Goal: Information Seeking & Learning: Learn about a topic

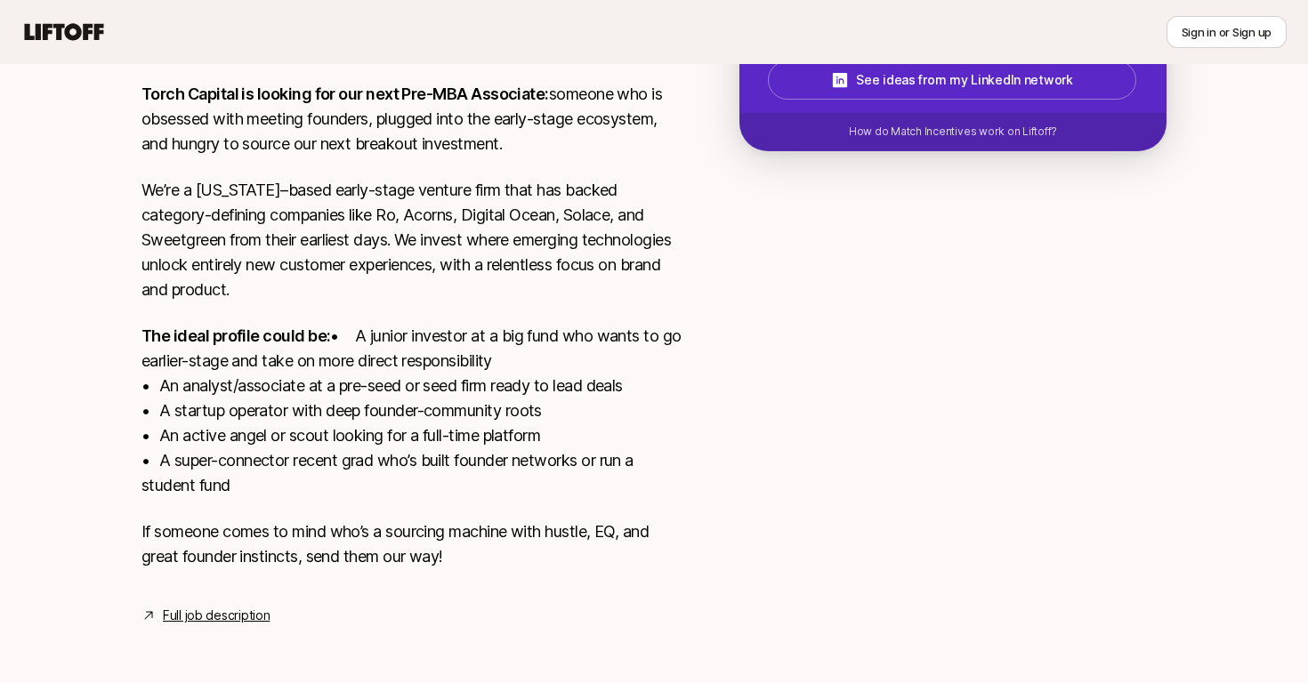
scroll to position [420, 0]
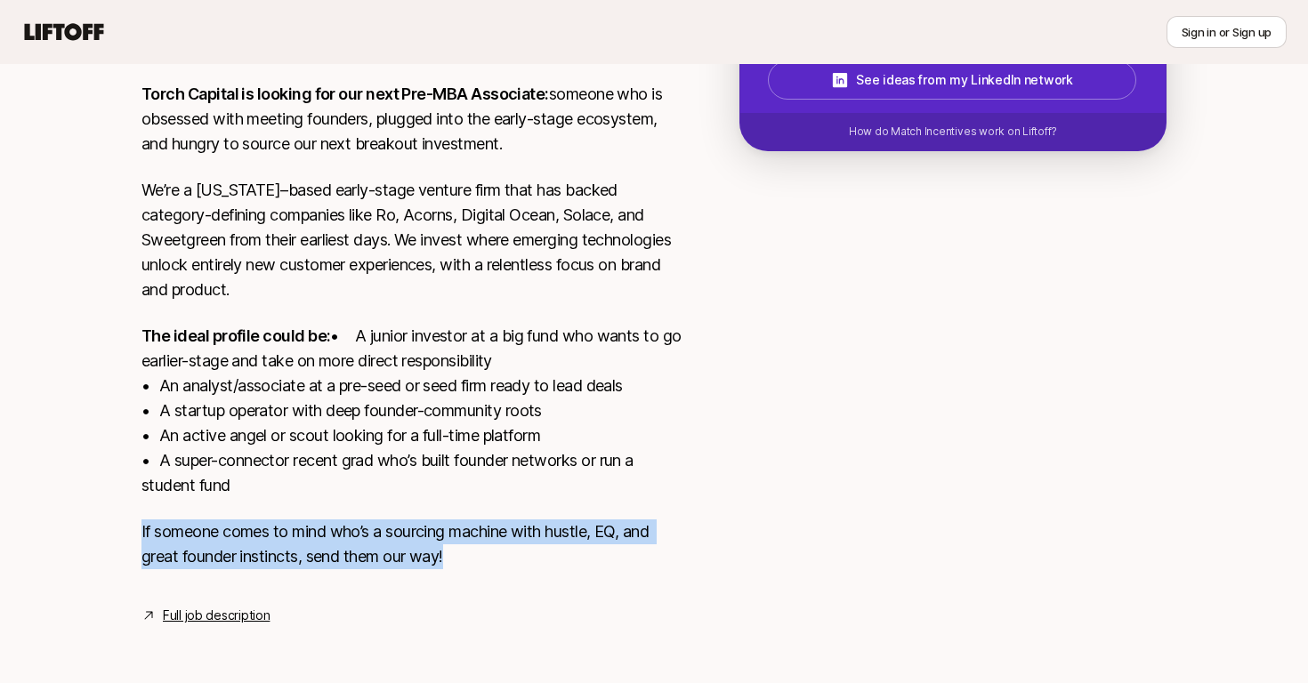
drag, startPoint x: 130, startPoint y: 531, endPoint x: 281, endPoint y: 569, distance: 156.0
click at [281, 569] on div "[US_STATE], [GEOGRAPHIC_DATA] View details Torch Capital is looking for our nex…" at bounding box center [654, 320] width 1068 height 612
click at [281, 569] on div "Torch Capital is looking for our next Pre-MBA Associate: someone who is obsesse…" at bounding box center [411, 336] width 541 height 509
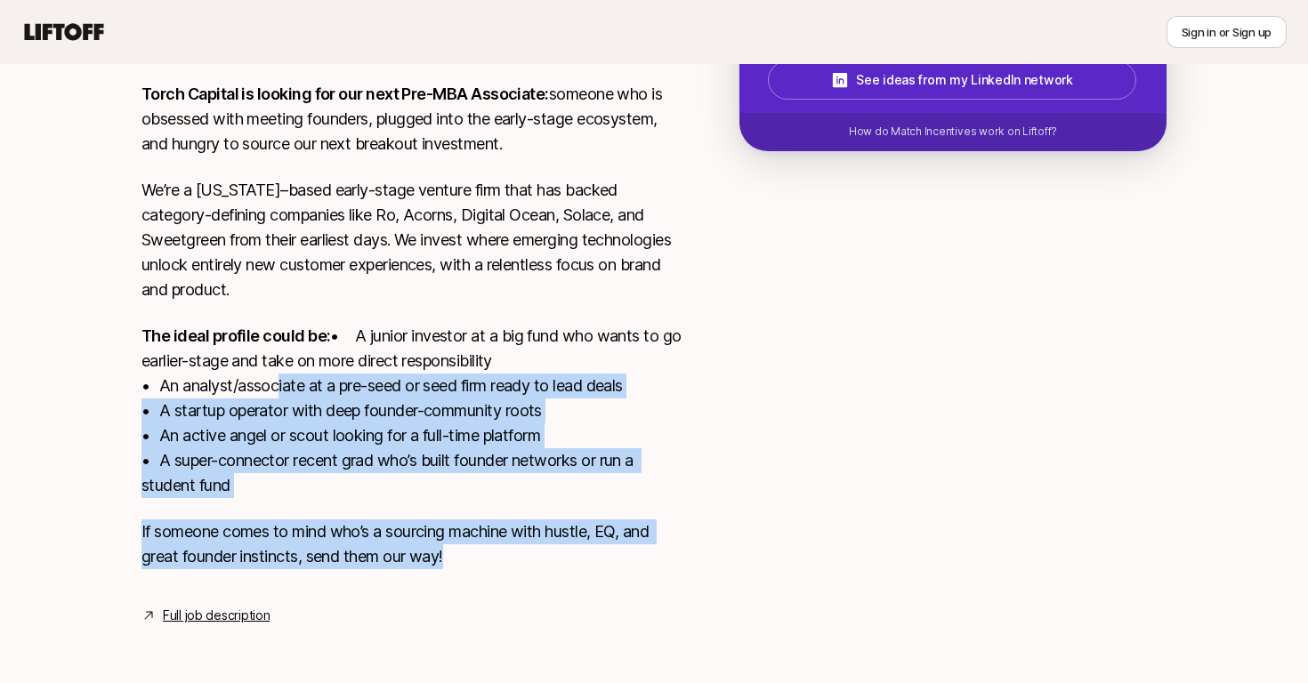
drag, startPoint x: 288, startPoint y: 569, endPoint x: 273, endPoint y: 390, distance: 179.5
click at [273, 390] on div "Torch Capital is looking for our next Pre-MBA Associate: someone who is obsesse…" at bounding box center [411, 336] width 541 height 509
click at [273, 390] on p "The ideal profile could be: • A junior investor at a big fund who wants to go e…" at bounding box center [411, 411] width 541 height 174
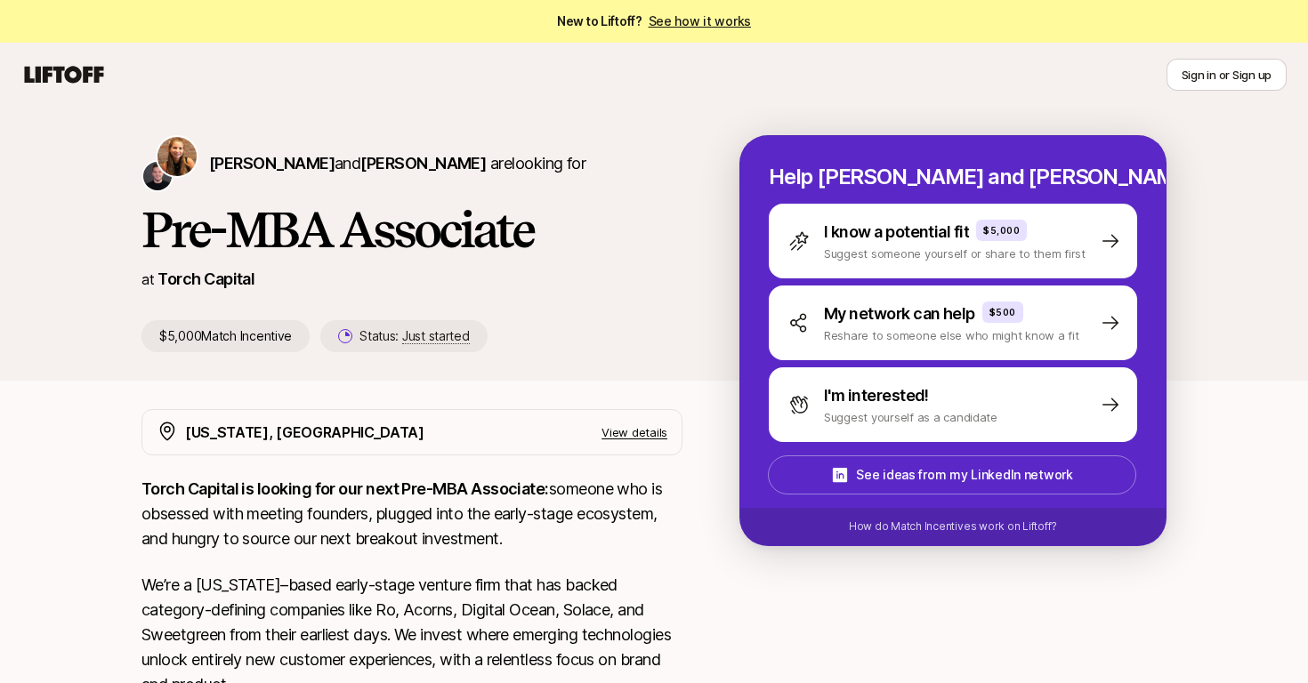
scroll to position [0, 0]
